Goal: Find specific page/section: Find specific page/section

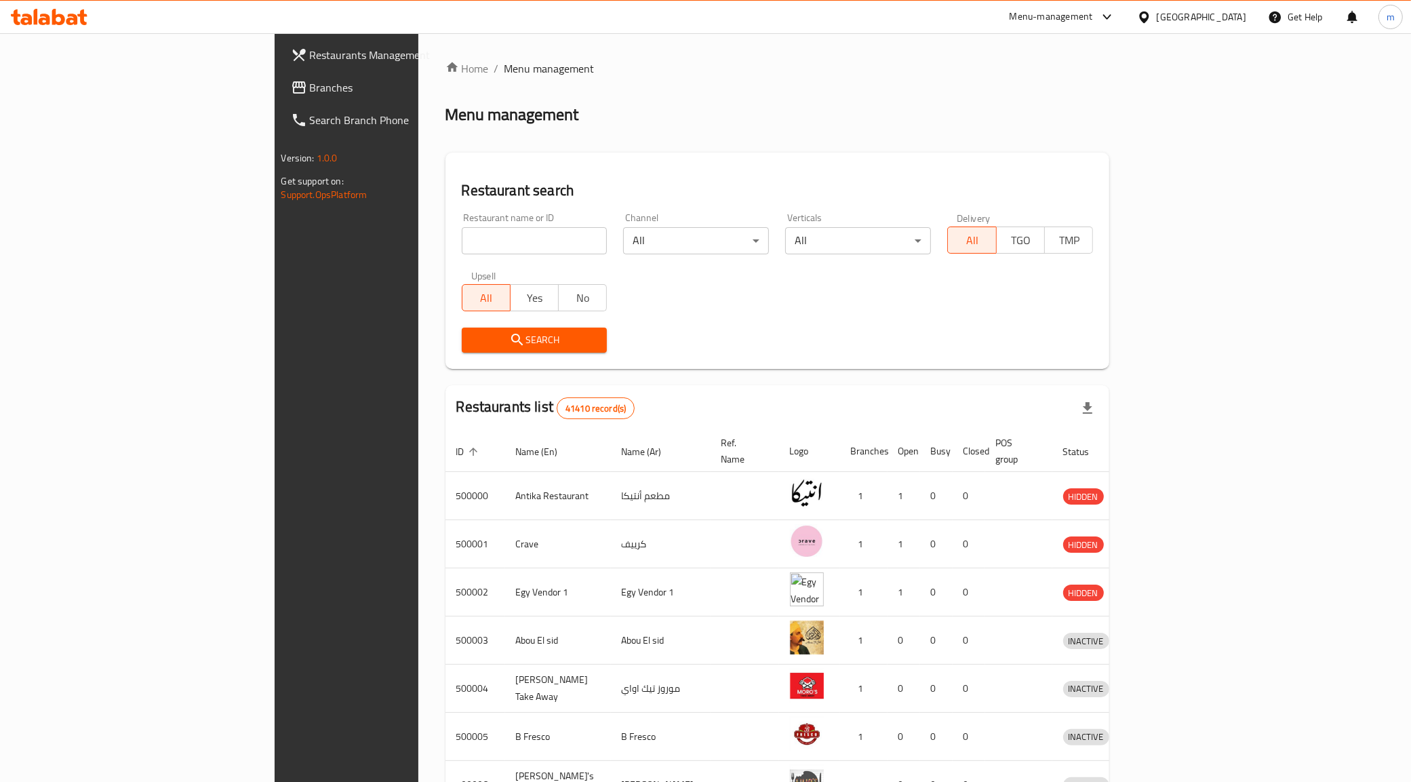
click at [1244, 14] on div "[GEOGRAPHIC_DATA]" at bounding box center [1200, 16] width 89 height 15
click at [1065, 287] on div "Qatar" at bounding box center [1098, 292] width 111 height 31
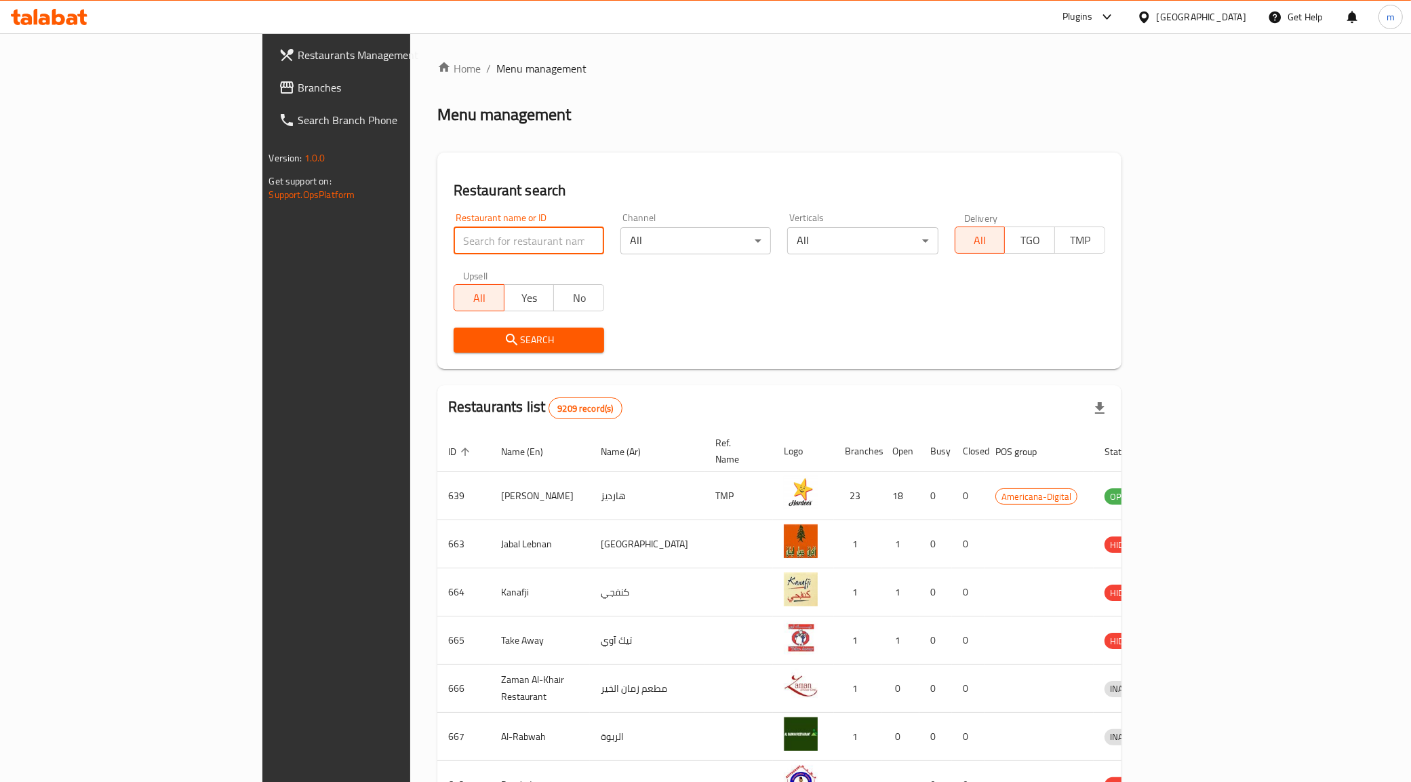
click at [487, 247] on input "search" at bounding box center [528, 240] width 150 height 27
click at [298, 85] on span "Branches" at bounding box center [393, 87] width 190 height 16
